Goal: Entertainment & Leisure: Browse casually

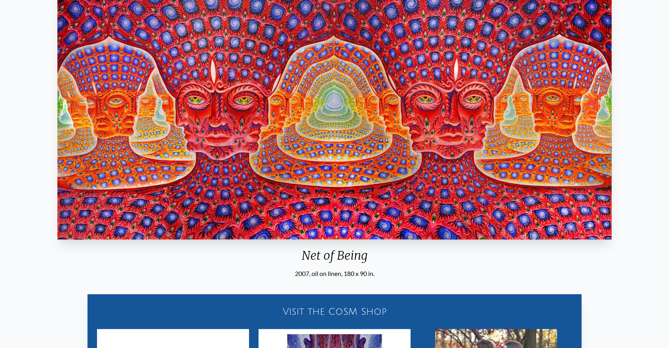
scroll to position [158, 0]
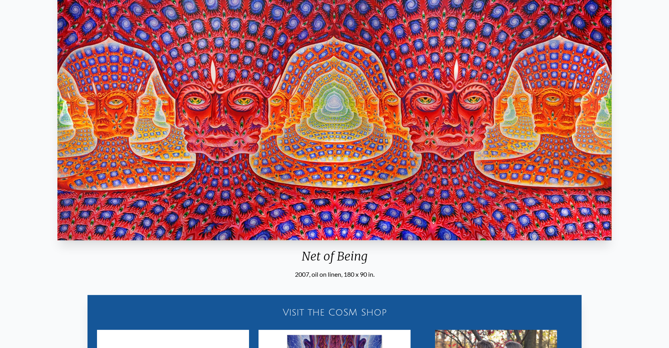
click at [453, 132] on img "131 / 133" at bounding box center [334, 101] width 554 height 278
click at [301, 122] on img "131 / 133" at bounding box center [334, 101] width 554 height 278
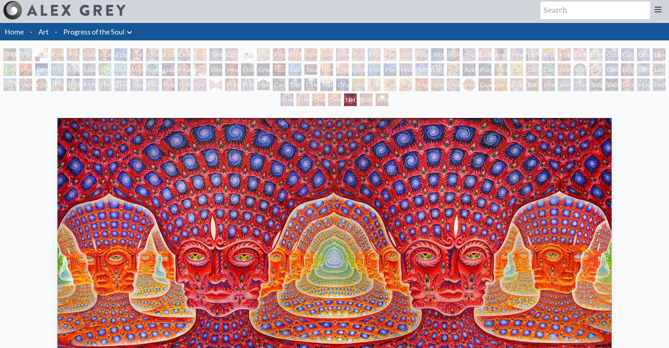
scroll to position [0, 0]
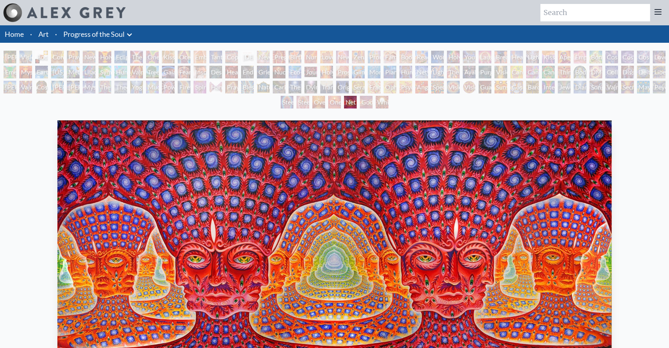
click at [367, 103] on div "Godself" at bounding box center [366, 102] width 13 height 13
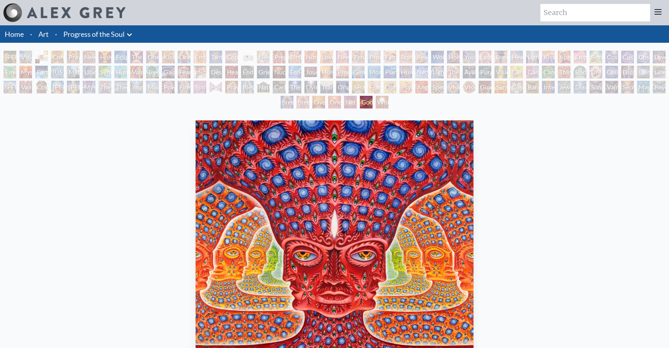
click at [384, 101] on div "White Light" at bounding box center [382, 102] width 13 height 13
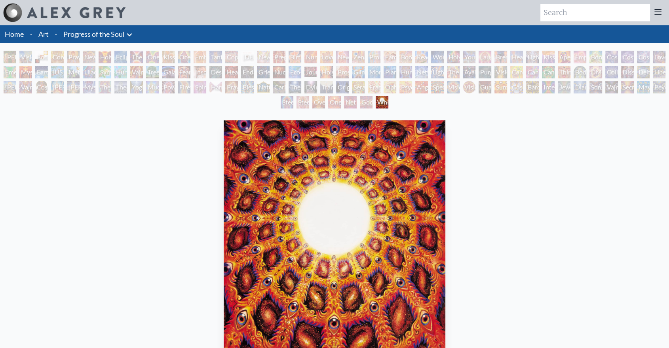
click at [358, 74] on div "Glimpsing the Empyrean" at bounding box center [358, 72] width 13 height 13
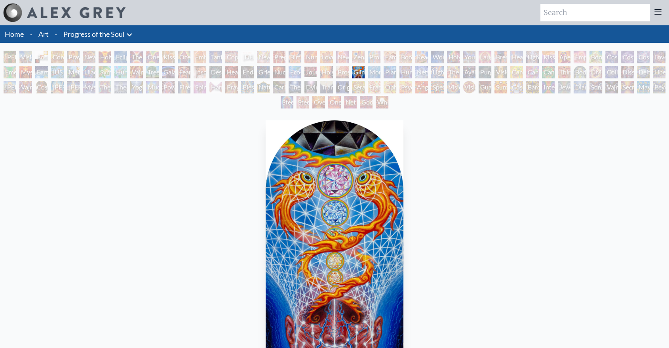
click at [281, 72] on div "Nuclear Crucifixion" at bounding box center [279, 72] width 13 height 13
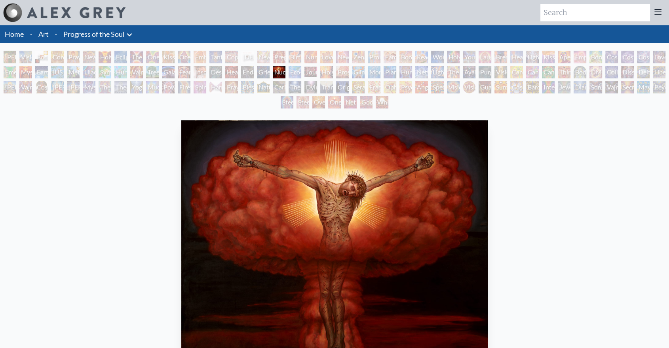
click at [222, 75] on div "Despair" at bounding box center [215, 72] width 13 height 13
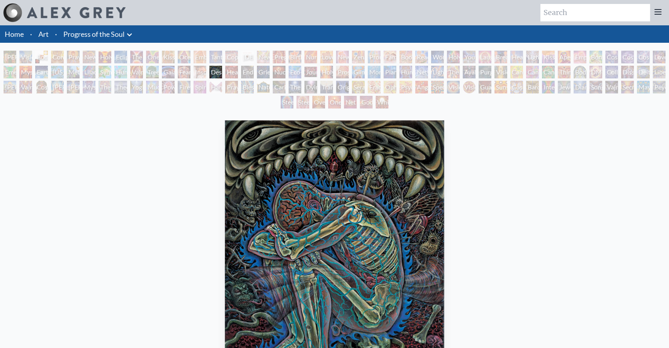
click at [204, 86] on div "Spirit Animates the Flesh" at bounding box center [200, 87] width 13 height 13
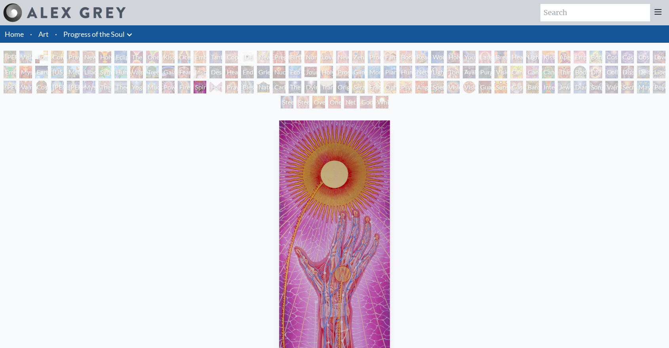
click at [149, 71] on div "Tree & Person" at bounding box center [152, 72] width 13 height 13
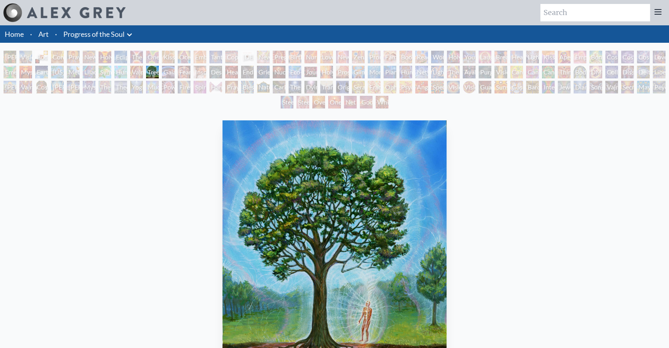
click at [133, 70] on div "Vajra Horse" at bounding box center [136, 72] width 13 height 13
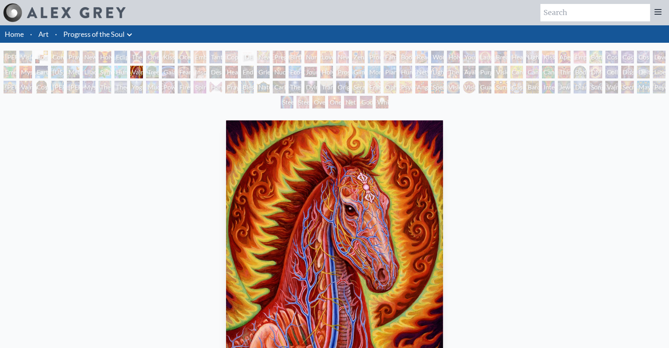
click at [121, 70] on div "Humming Bird" at bounding box center [120, 72] width 13 height 13
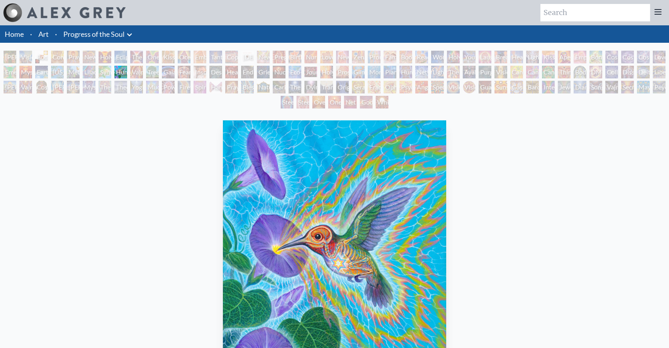
click at [69, 71] on div "[PERSON_NAME] & Eve Visionary Origin of Language Body, Mind, Spirit Contemplati…" at bounding box center [334, 81] width 669 height 60
click at [80, 72] on div "Metamorphosis" at bounding box center [73, 72] width 13 height 13
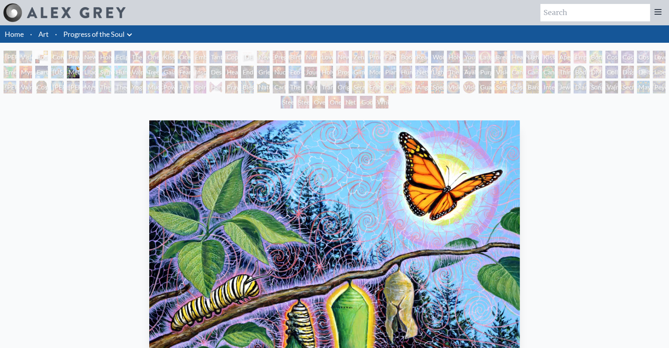
click at [555, 59] on div "Kiss of the [MEDICAL_DATA]" at bounding box center [548, 57] width 13 height 13
